Goal: Communication & Community: Answer question/provide support

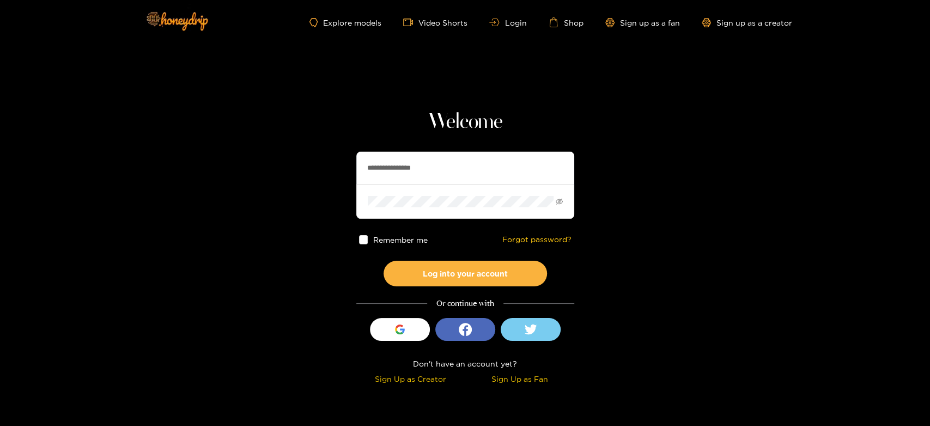
drag, startPoint x: 468, startPoint y: 165, endPoint x: 387, endPoint y: 149, distance: 81.8
click at [275, 130] on section "**********" at bounding box center [465, 193] width 930 height 387
paste input "text"
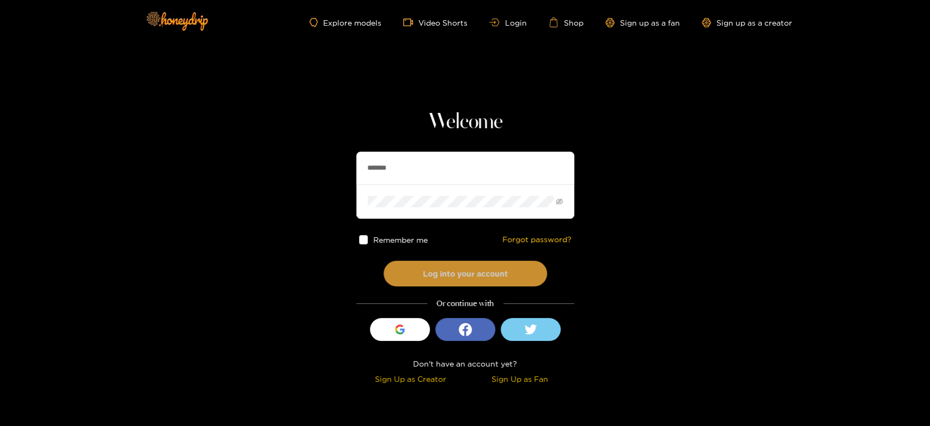
type input "*******"
click at [453, 261] on button "Log into your account" at bounding box center [465, 273] width 163 height 26
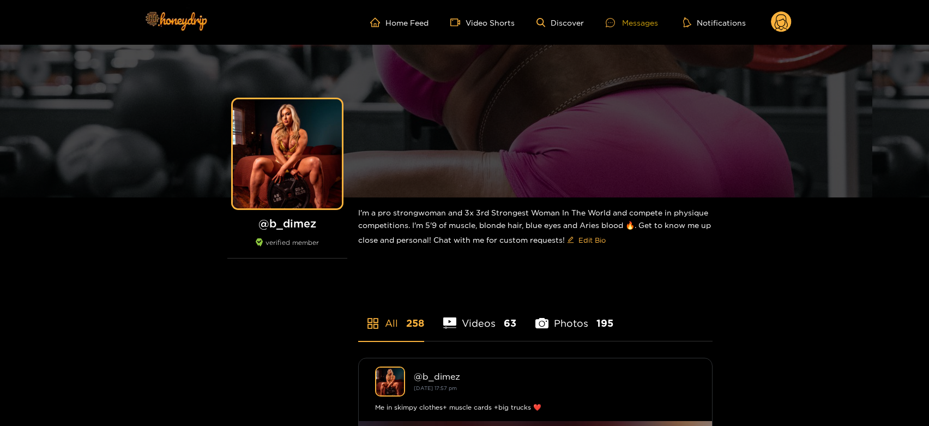
click at [641, 24] on div "Messages" at bounding box center [631, 22] width 52 height 13
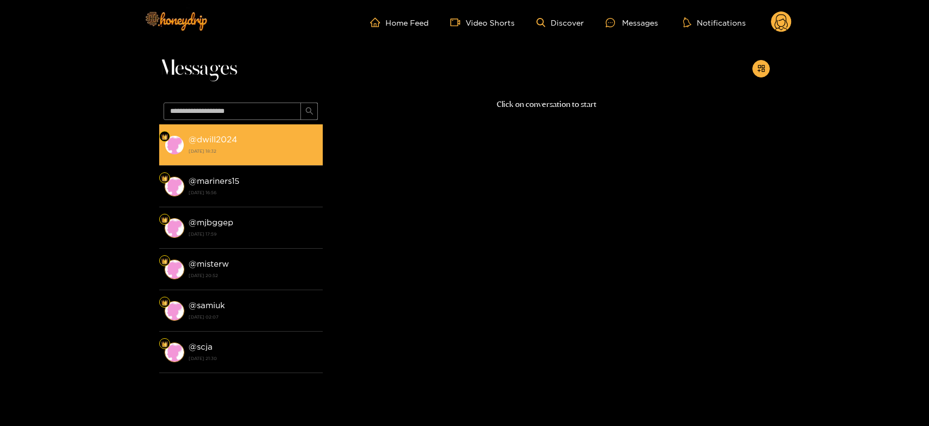
click at [247, 160] on li "@ dwill2024 17 August 2025 18:32" at bounding box center [240, 144] width 163 height 41
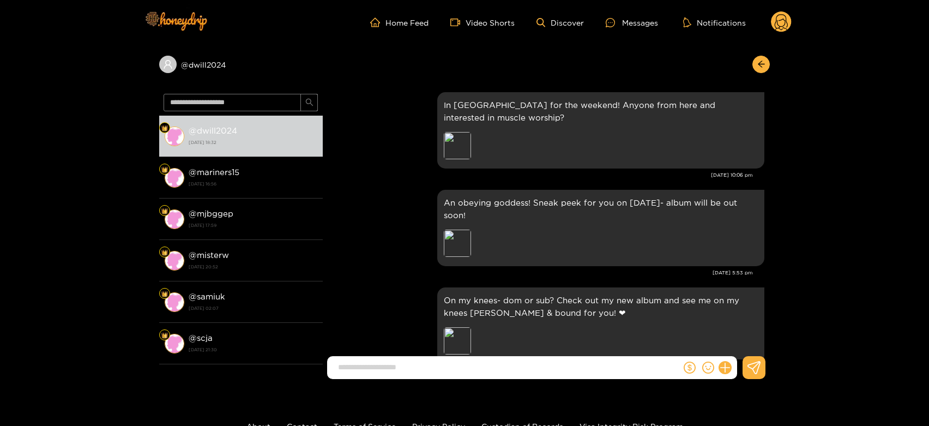
scroll to position [2040, 0]
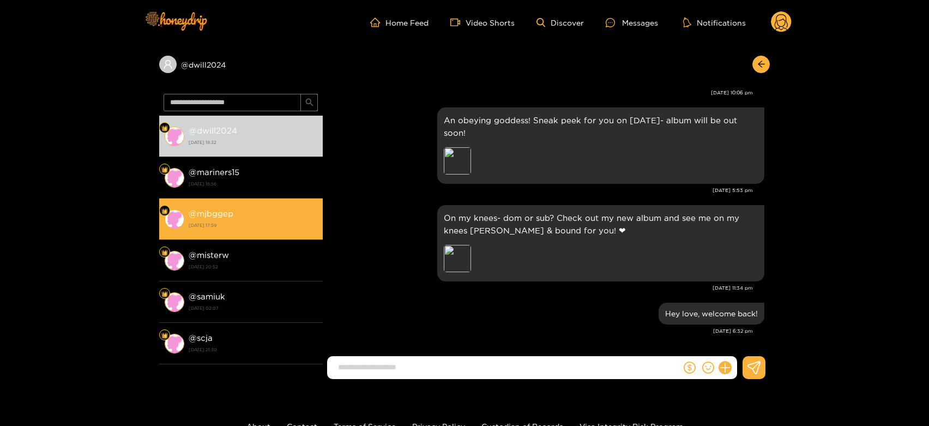
click at [275, 207] on div "@ mjbggep 16 August 2025 17:59" at bounding box center [253, 219] width 129 height 25
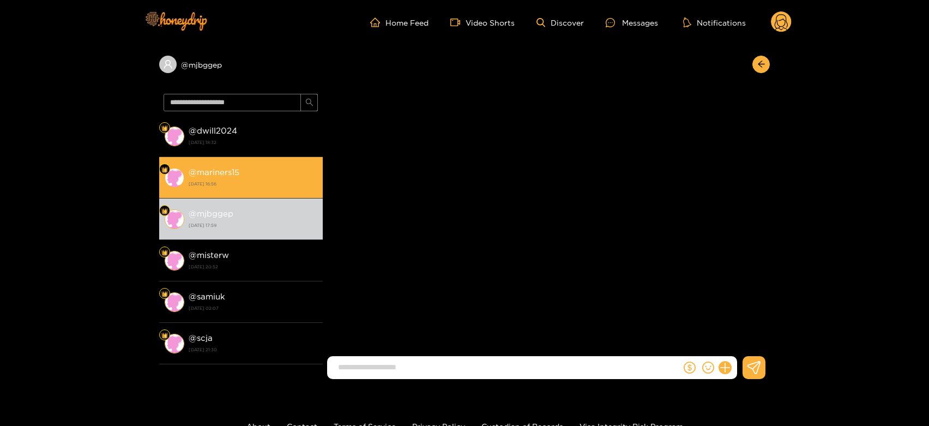
click at [264, 186] on strong "17 August 2025 16:56" at bounding box center [253, 184] width 129 height 10
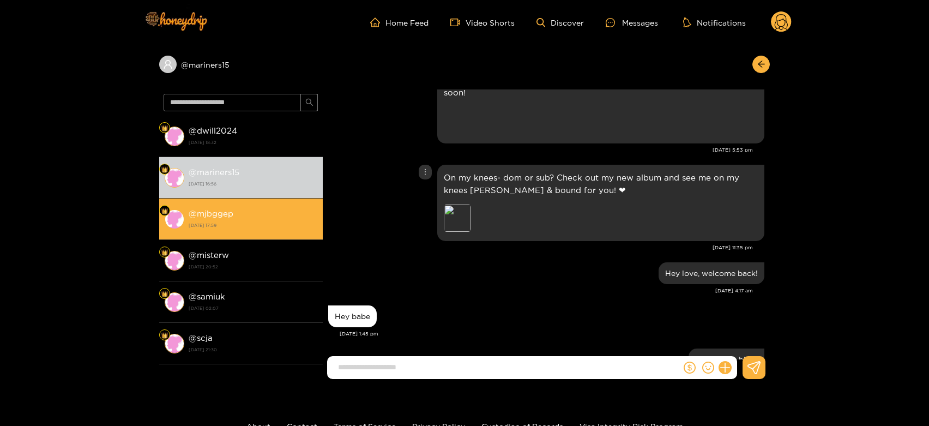
scroll to position [1410, 0]
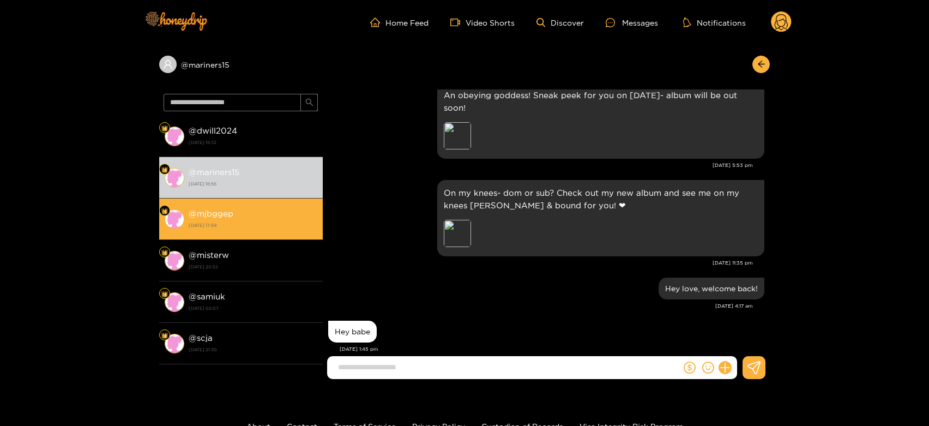
click at [256, 232] on li "@ mjbggep 16 August 2025 17:59" at bounding box center [240, 218] width 163 height 41
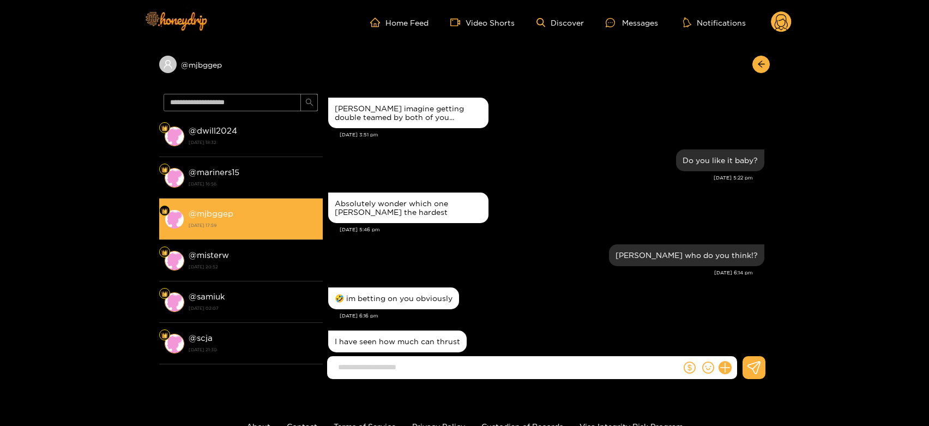
scroll to position [1612, 0]
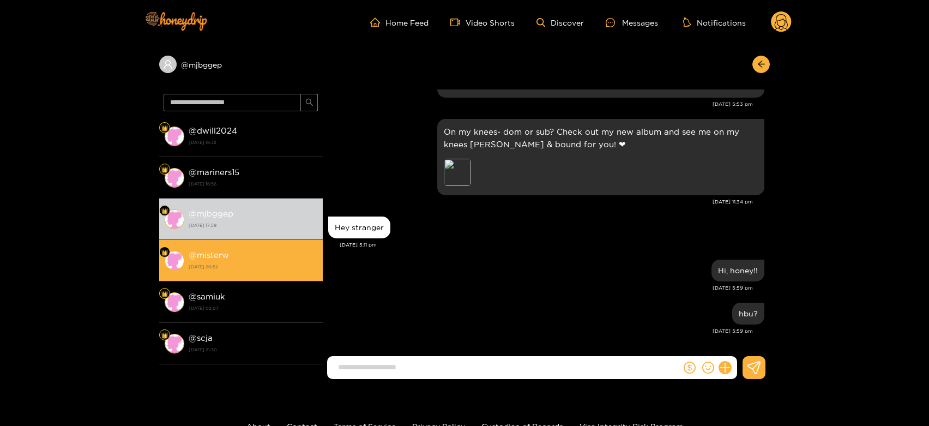
click at [252, 265] on strong "14 August 2025 20:52" at bounding box center [253, 267] width 129 height 10
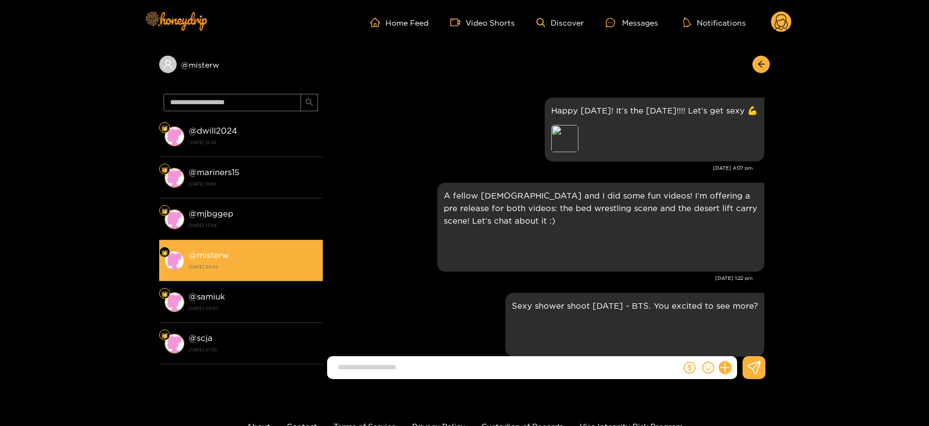
scroll to position [1862, 0]
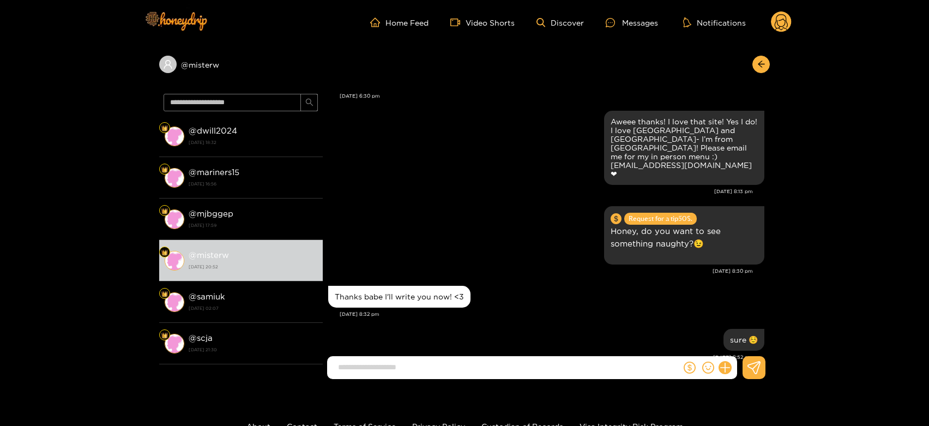
drag, startPoint x: 260, startPoint y: 295, endPoint x: 336, endPoint y: 283, distance: 76.8
click at [262, 296] on div "@ samiuk 13 August 2025 02:07" at bounding box center [253, 301] width 129 height 25
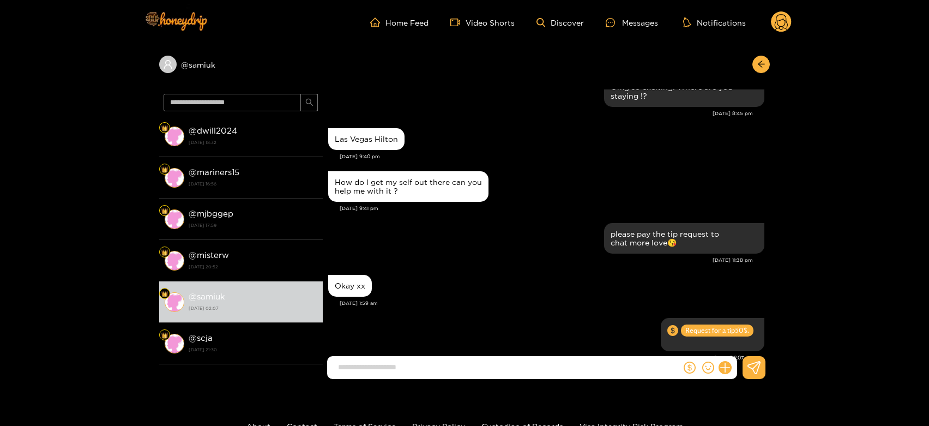
click at [776, 25] on circle at bounding box center [781, 21] width 21 height 21
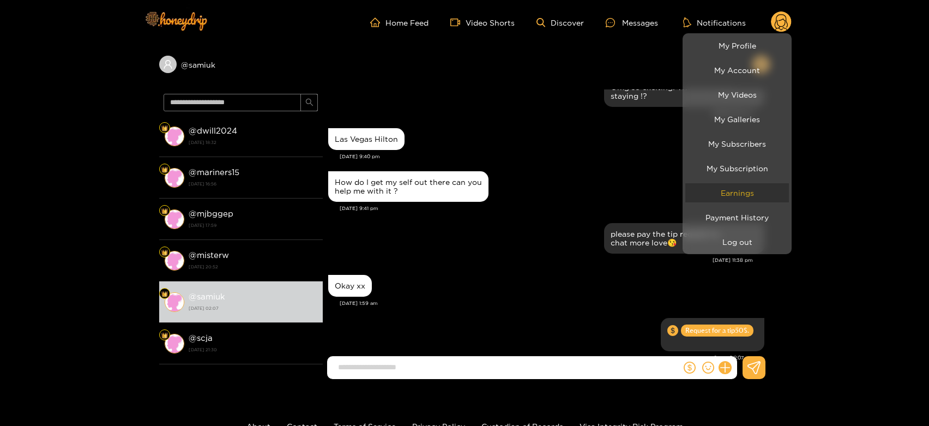
click at [747, 195] on link "Earnings" at bounding box center [737, 192] width 104 height 19
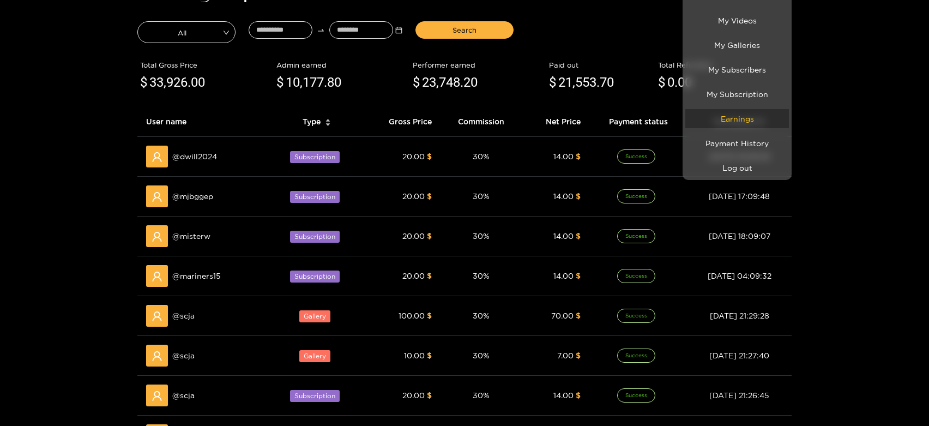
scroll to position [242, 0]
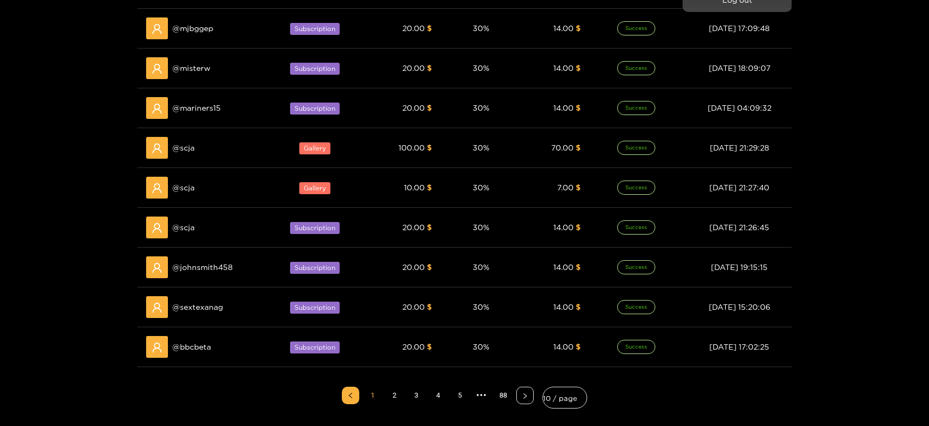
click at [187, 177] on div at bounding box center [464, 213] width 929 height 426
click at [187, 177] on div "@ scja" at bounding box center [204, 188] width 116 height 22
copy span "scja"
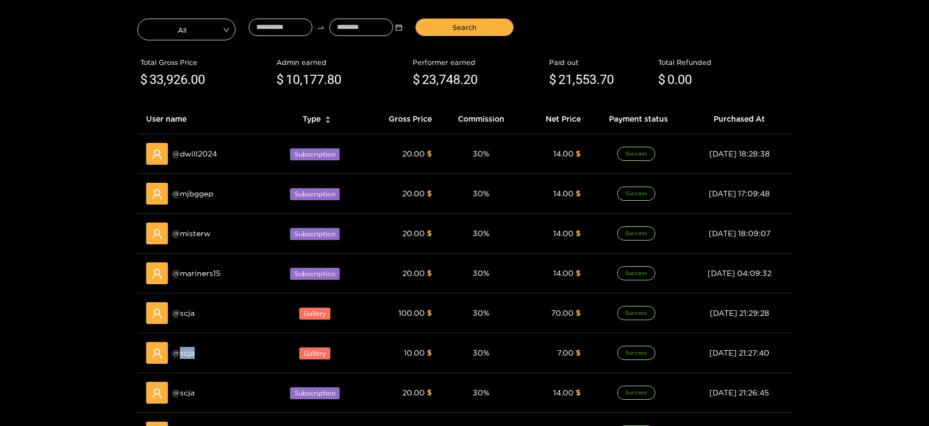
scroll to position [0, 0]
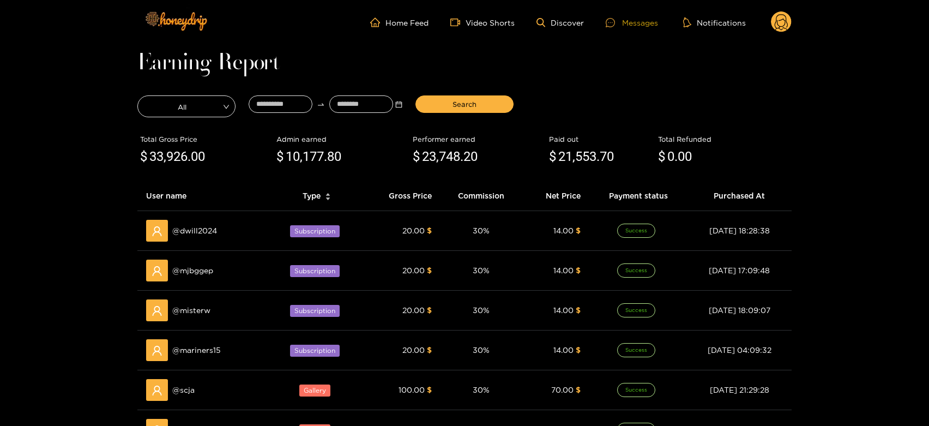
click at [615, 25] on icon at bounding box center [609, 22] width 9 height 9
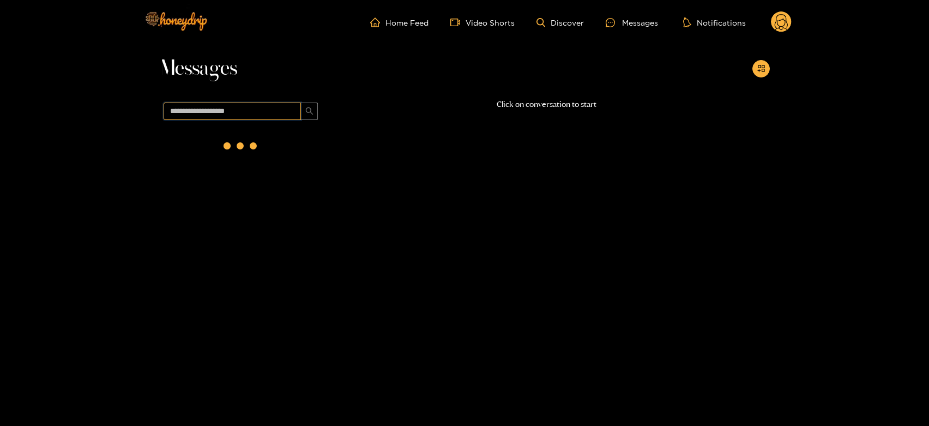
click at [265, 108] on input "text" at bounding box center [231, 110] width 137 height 17
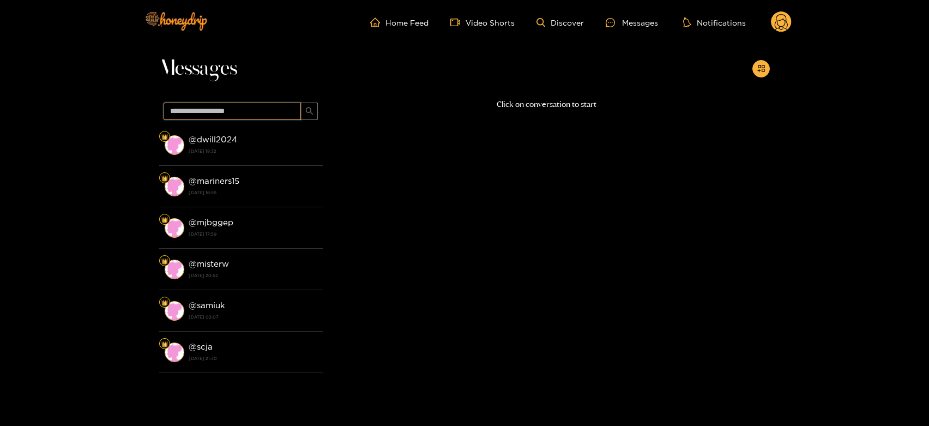
paste input "****"
type input "****"
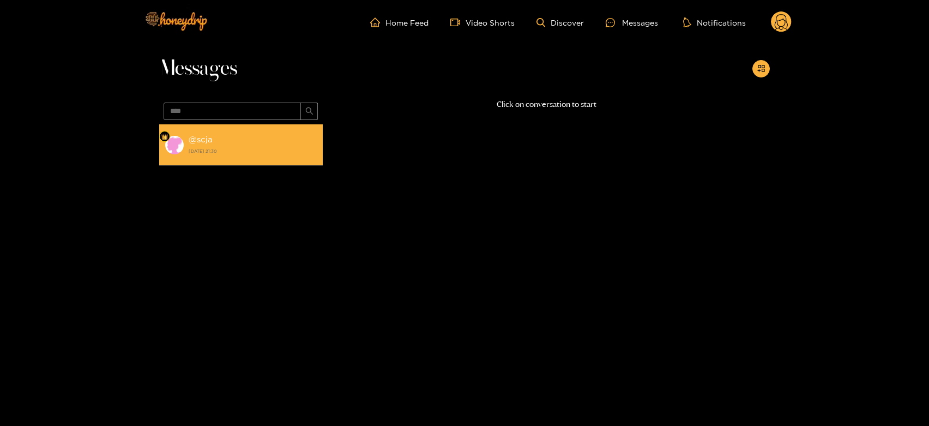
click at [241, 133] on div "@ scja 12 August 2025 21:30" at bounding box center [253, 144] width 129 height 25
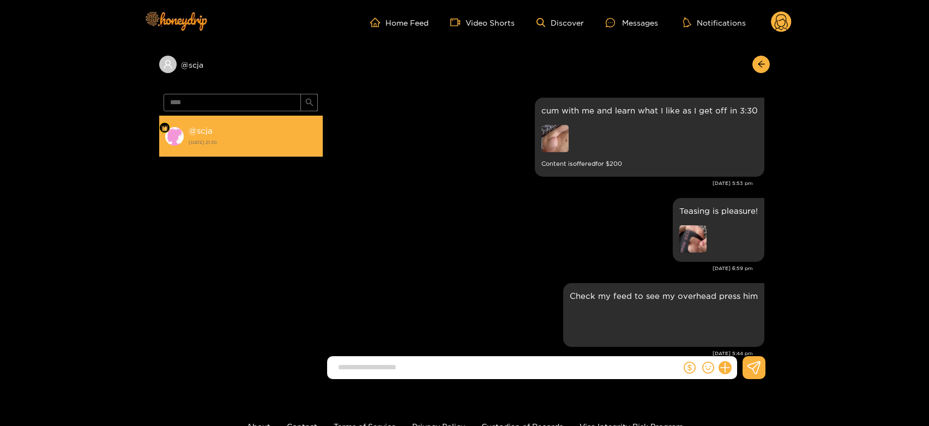
scroll to position [2055, 0]
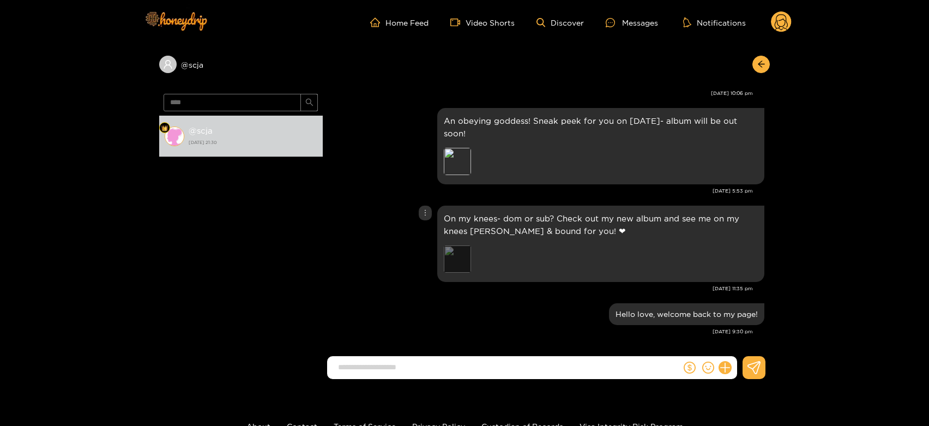
click at [449, 250] on div "Preview" at bounding box center [457, 258] width 27 height 27
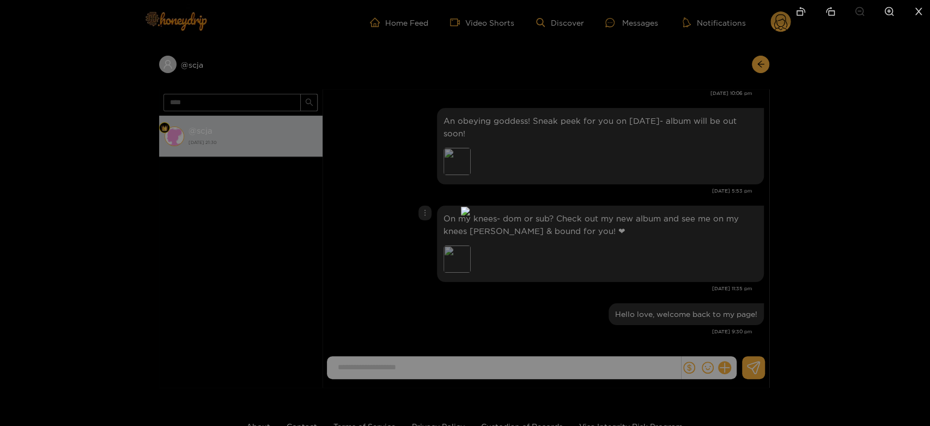
click at [470, 215] on img at bounding box center [465, 211] width 9 height 9
click at [723, 213] on div at bounding box center [465, 213] width 930 height 426
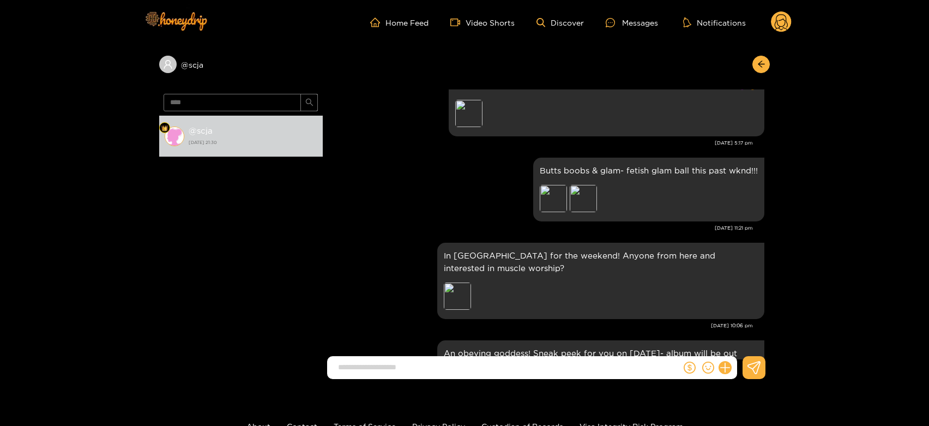
scroll to position [1752, 0]
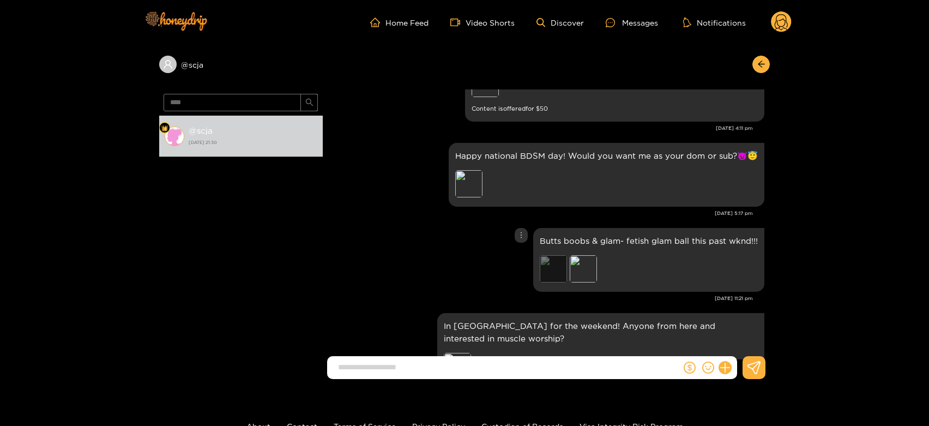
click at [552, 266] on div "Preview" at bounding box center [553, 268] width 27 height 27
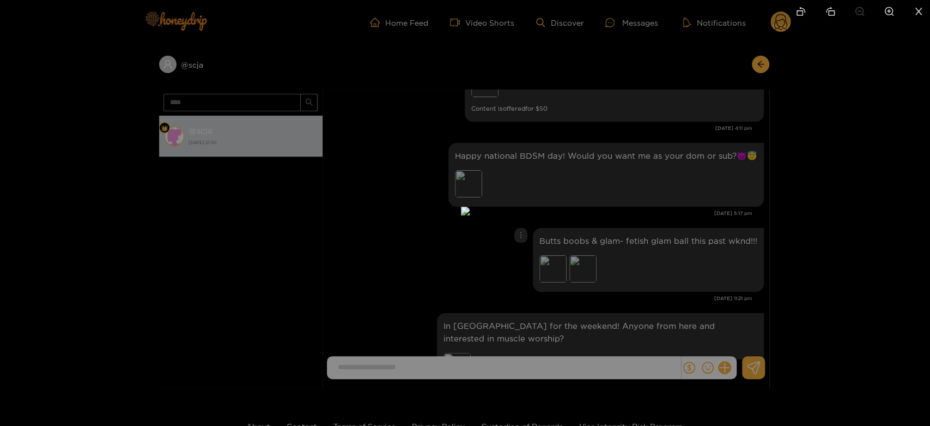
click at [661, 263] on div at bounding box center [465, 213] width 930 height 426
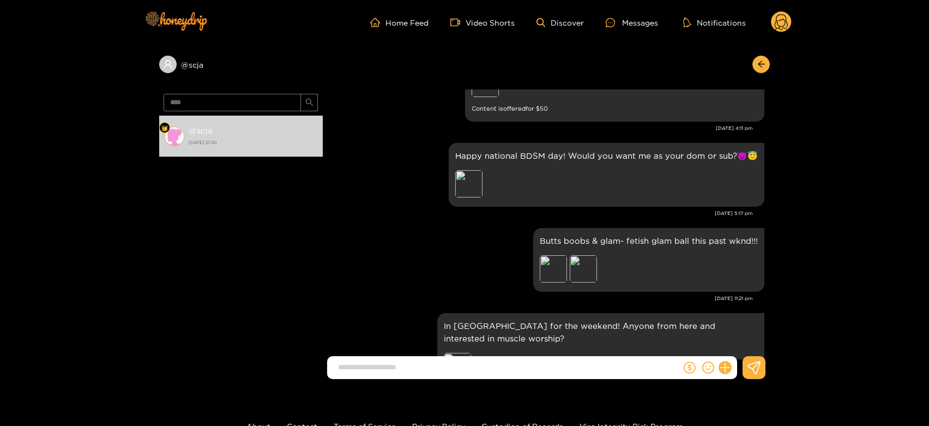
click at [781, 23] on circle at bounding box center [781, 21] width 21 height 21
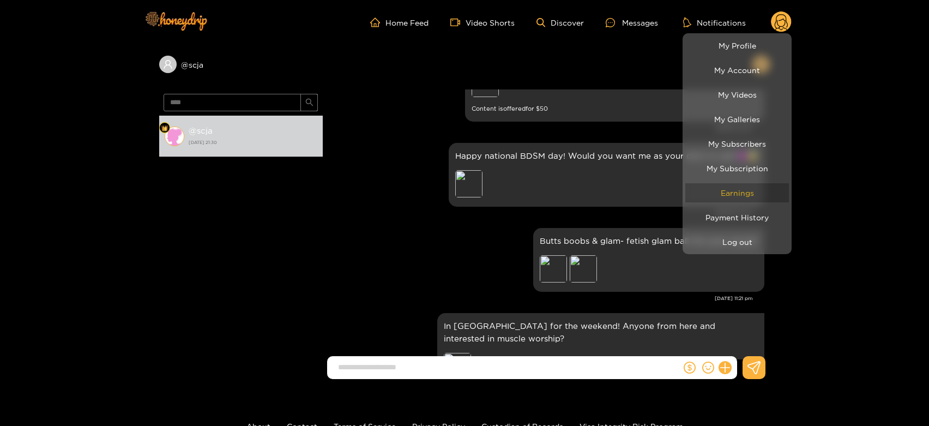
click at [711, 196] on link "Earnings" at bounding box center [737, 192] width 104 height 19
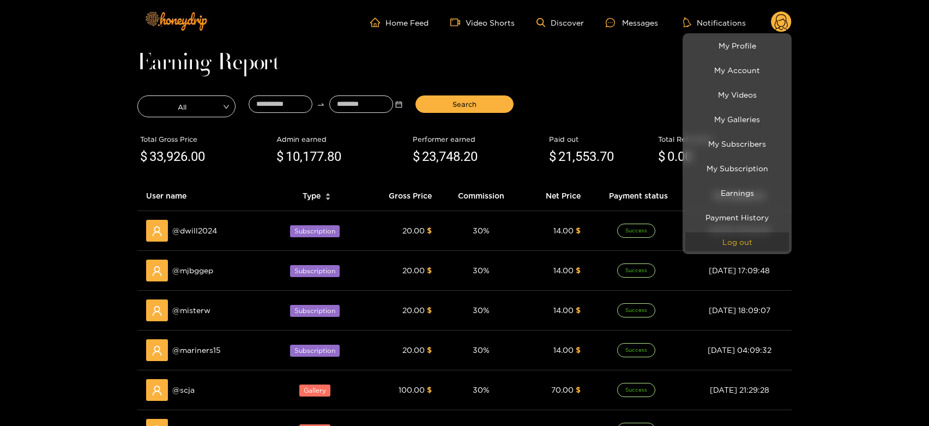
click at [767, 239] on button "Log out" at bounding box center [737, 241] width 104 height 19
